Goal: Understand process/instructions: Learn how to perform a task or action

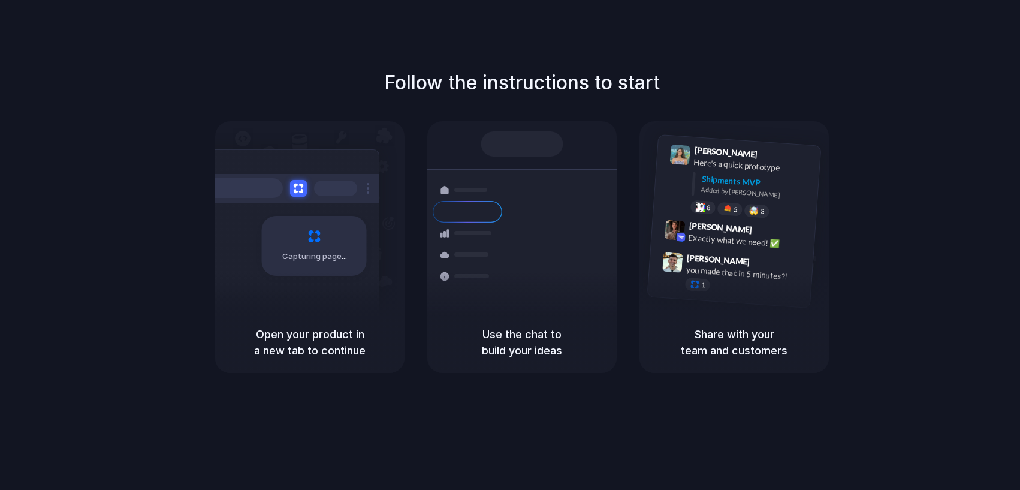
click at [322, 291] on div "Capturing page" at bounding box center [288, 241] width 181 height 184
click at [567, 347] on h5 "Use the chat to build your ideas" at bounding box center [522, 342] width 161 height 32
click at [581, 422] on div "Follow the instructions to start Capturing page Open your product in a new tab …" at bounding box center [522, 257] width 1044 height 514
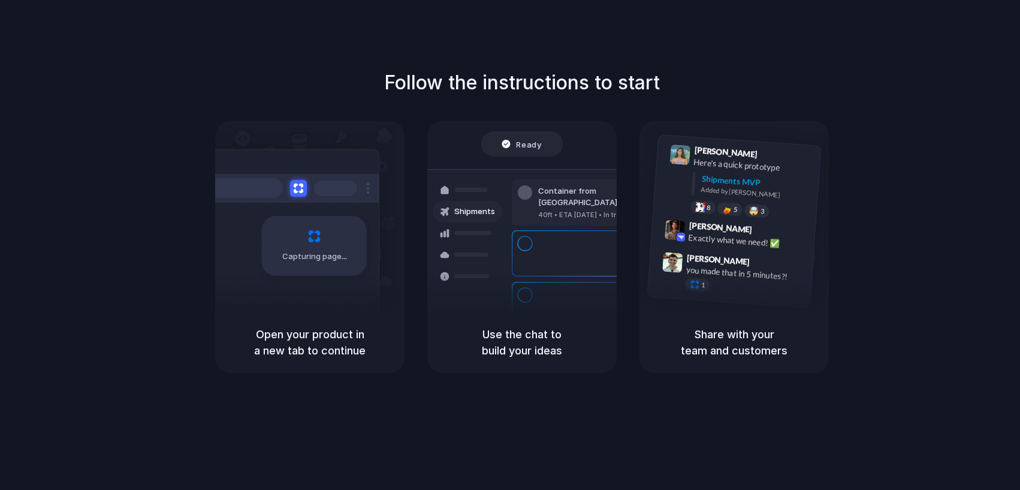
click at [330, 239] on div "Capturing page" at bounding box center [314, 246] width 105 height 60
click at [328, 343] on h5 "Open your product in a new tab to continue" at bounding box center [310, 342] width 161 height 32
